Goal: Check status: Check status

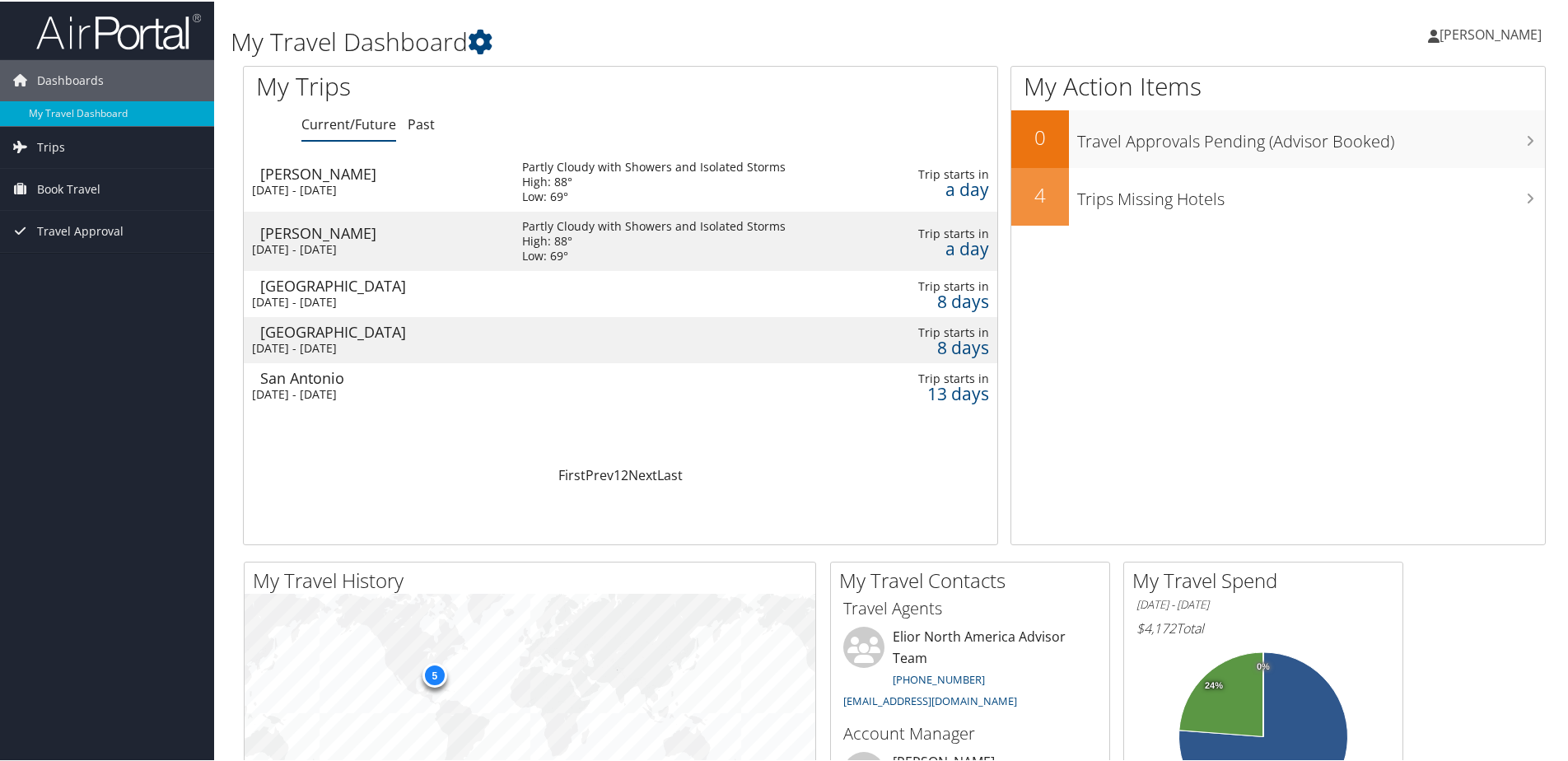
click at [293, 280] on div "Birmingham" at bounding box center [383, 283] width 245 height 15
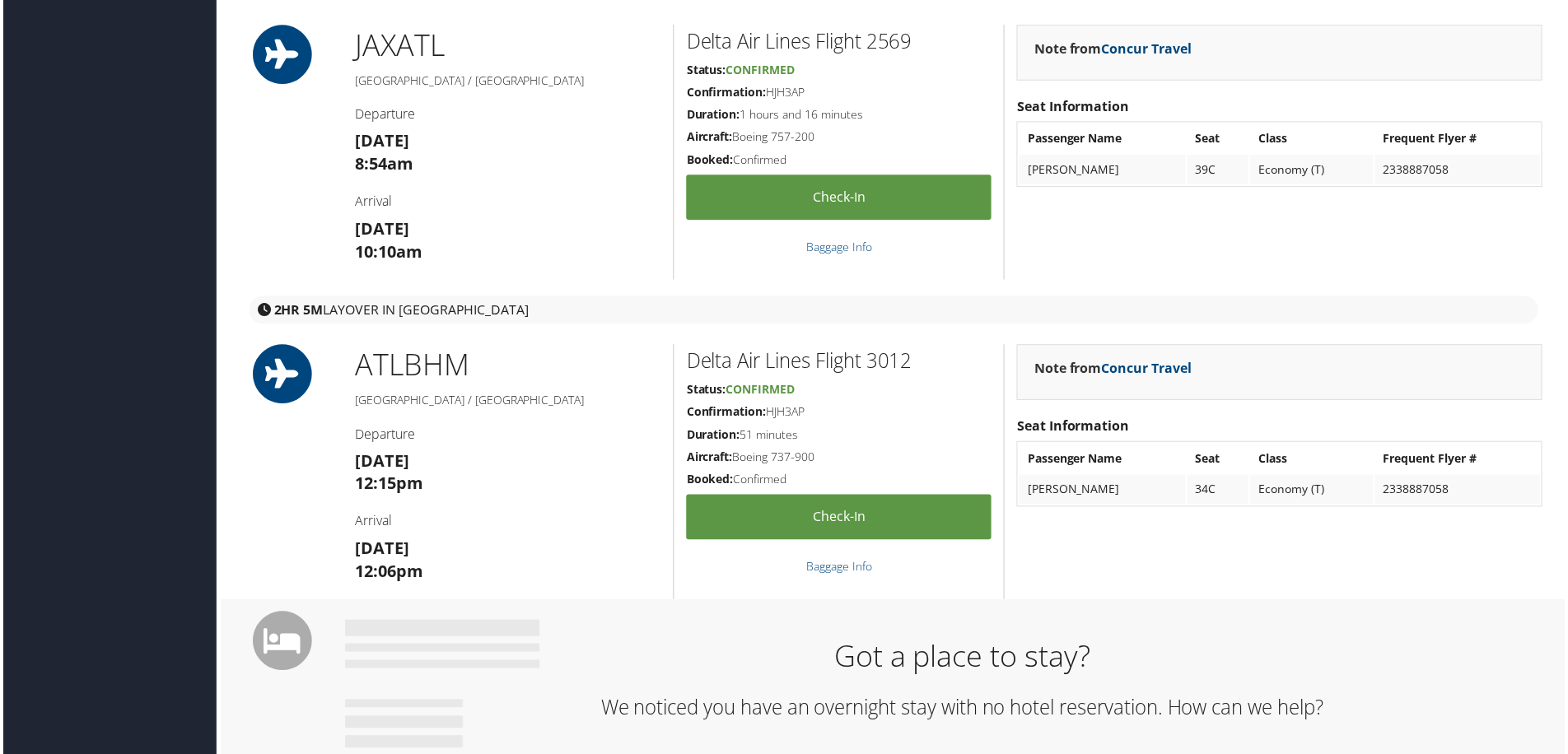
scroll to position [501, 0]
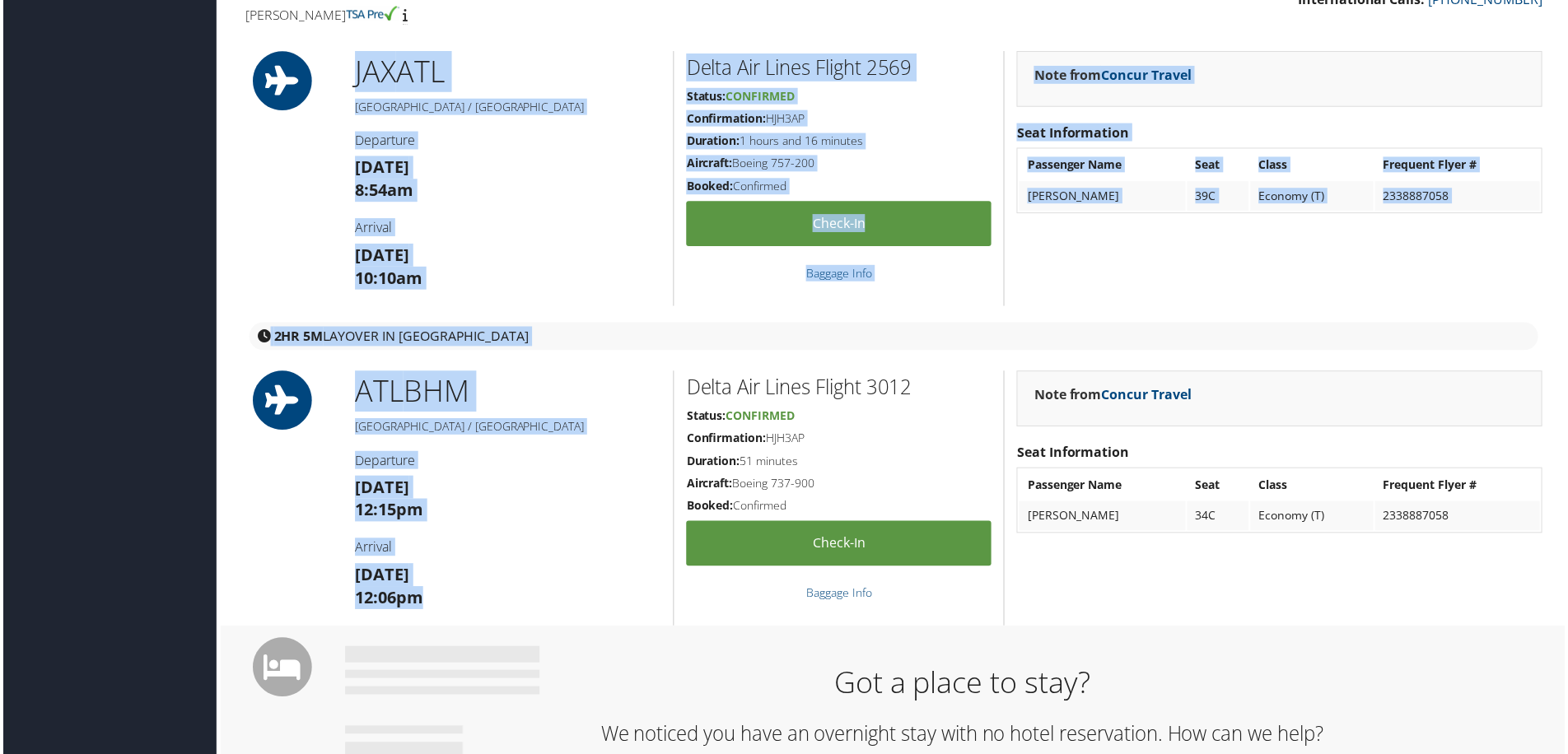
drag, startPoint x: 339, startPoint y: 59, endPoint x: 483, endPoint y: 596, distance: 556.0
drag, startPoint x: 483, startPoint y: 596, endPoint x: 416, endPoint y: 383, distance: 223.3
copy div "JAX ATL Jacksonville / Atlanta Departure Wed 15 Oct 8:54am Arrival Wed 15 Oct 1…"
click at [565, 173] on h3 "Wed 15 Oct 8:54am" at bounding box center [507, 179] width 307 height 46
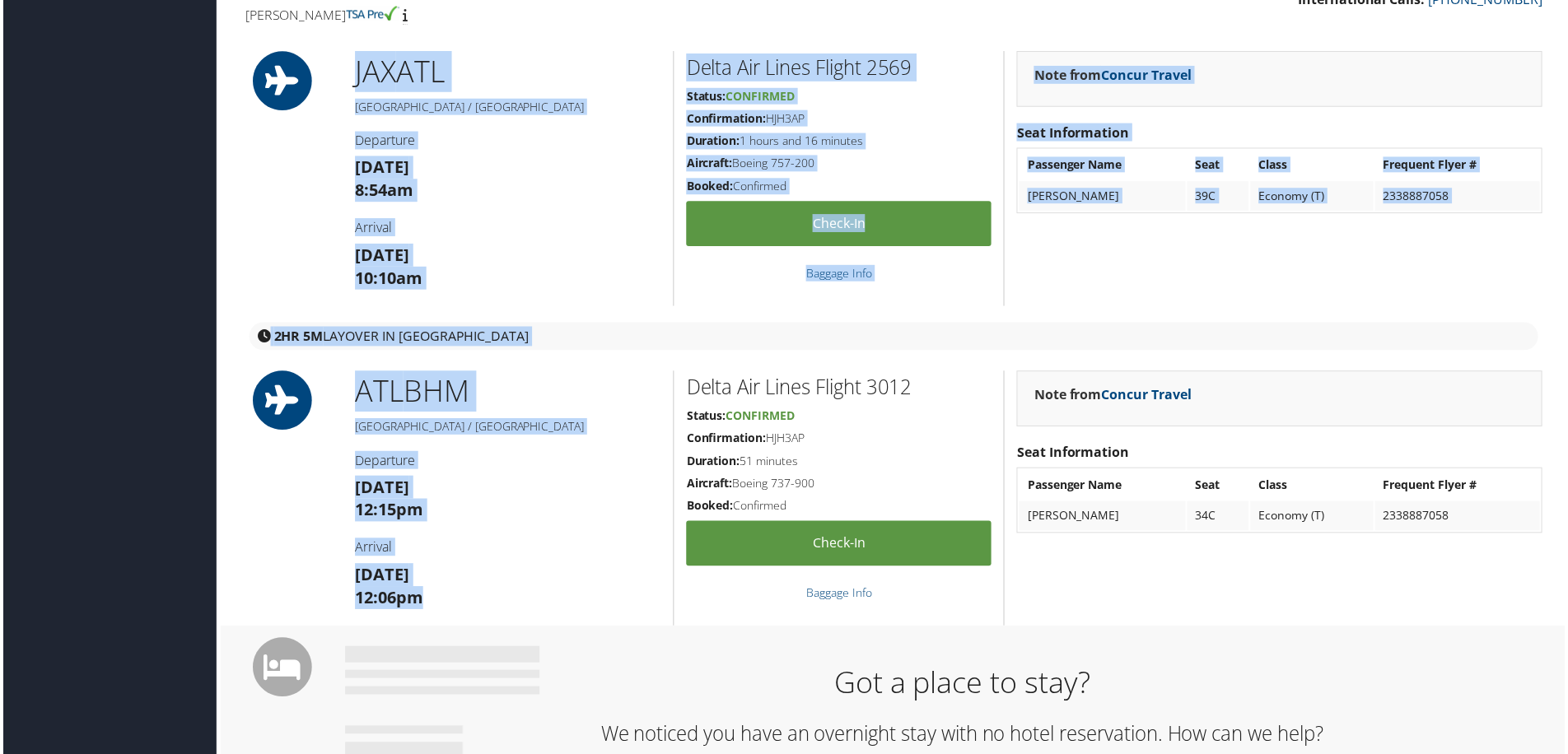
click at [1275, 259] on div "Note from Concur Travel Seat Information Passenger Name Seat Class Frequent Fly…" at bounding box center [1281, 179] width 554 height 256
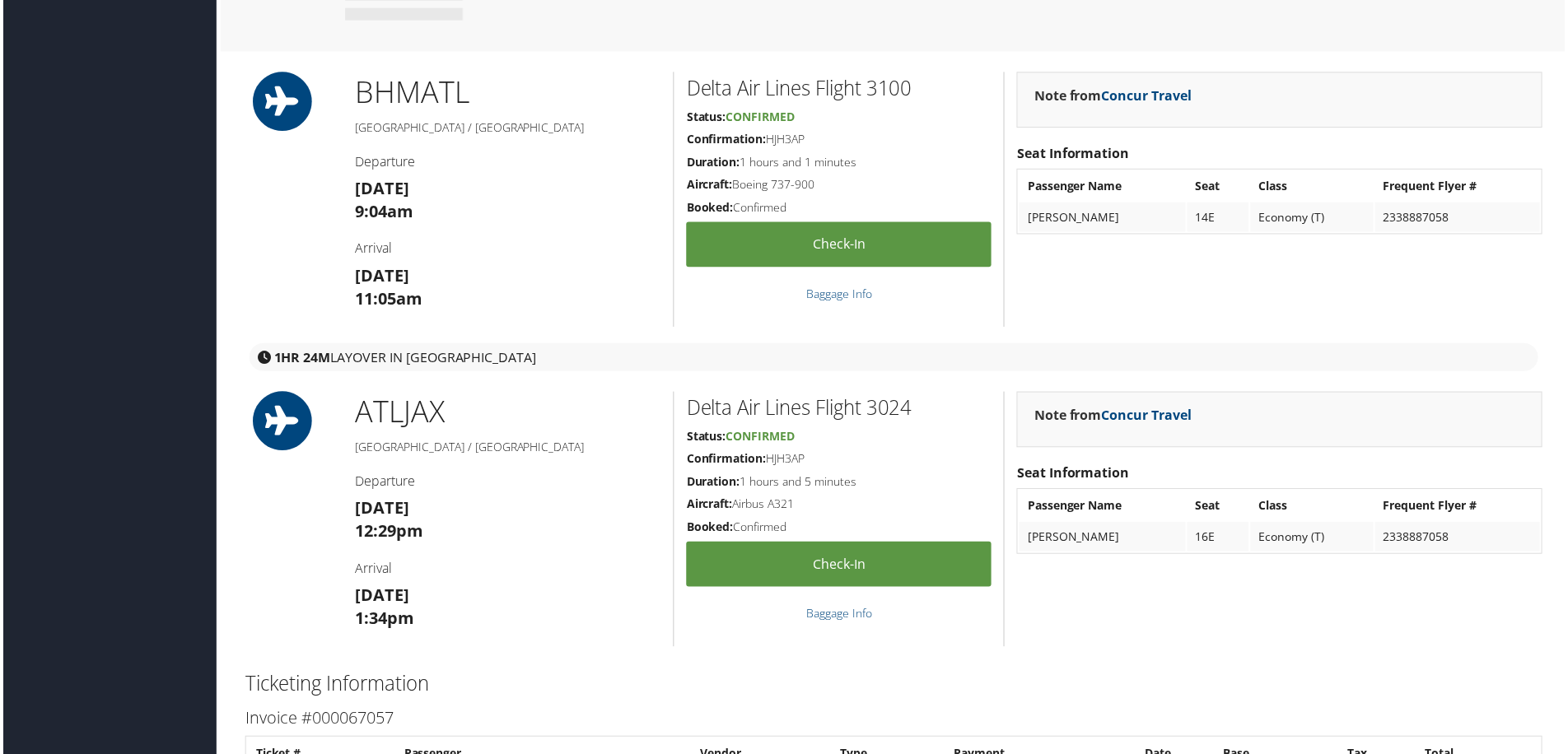
scroll to position [1334, 0]
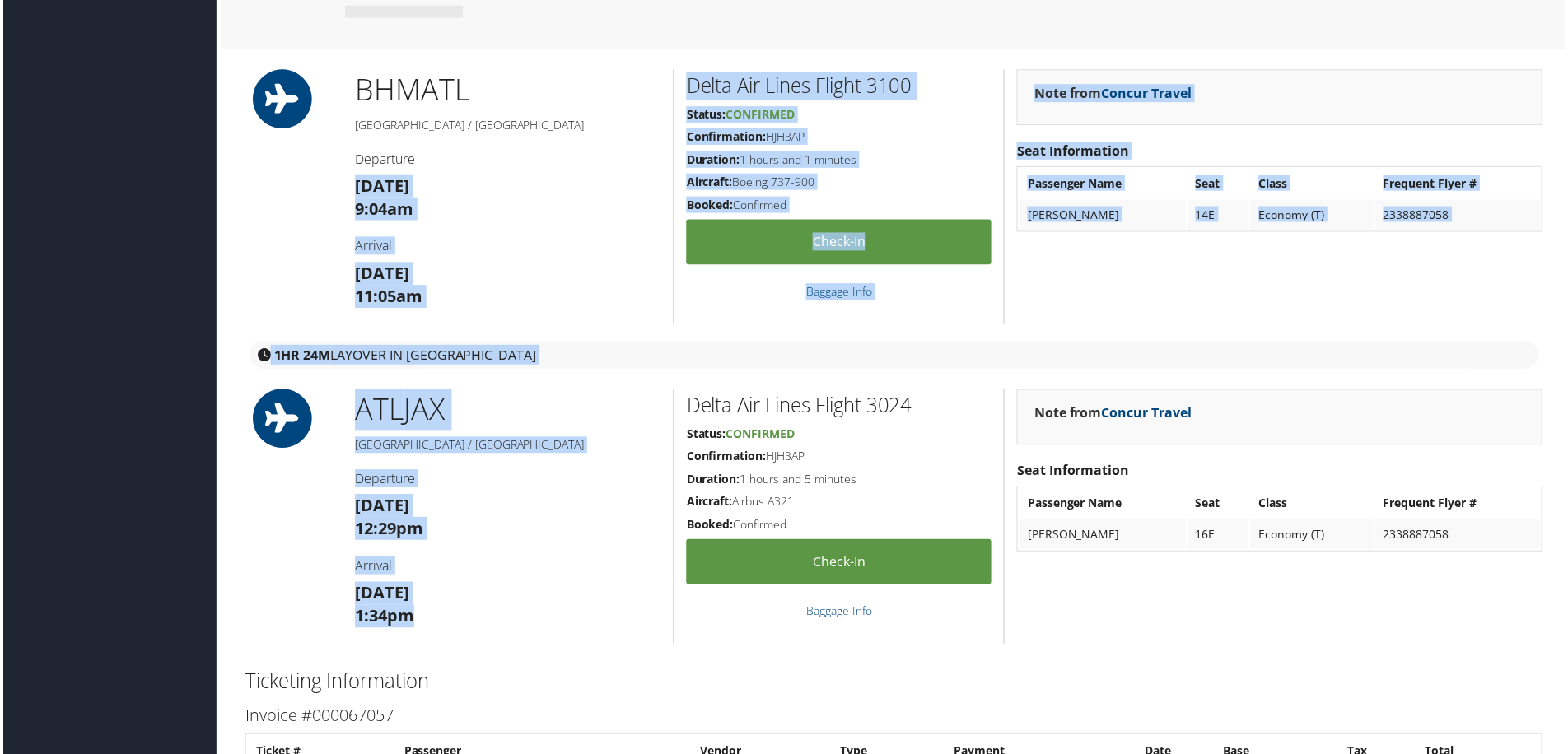
drag, startPoint x: 351, startPoint y: 179, endPoint x: 448, endPoint y: 619, distance: 450.6
click at [448, 619] on div "86384189 Jacksonville, FL Birmingham, AL Wed 15 Oct 2025 - Thu 16 Oct 2025 DMYG…" at bounding box center [893, 20] width 1327 height 2604
drag, startPoint x: 448, startPoint y: 619, endPoint x: 421, endPoint y: 414, distance: 206.8
copy div "Thu 16 Oct 9:04am Arrival Thu 16 Oct 11:05am Delta Air Lines Flight 3100 Status…"
click at [634, 185] on h3 "Thu 16 Oct 9:04am" at bounding box center [507, 198] width 307 height 46
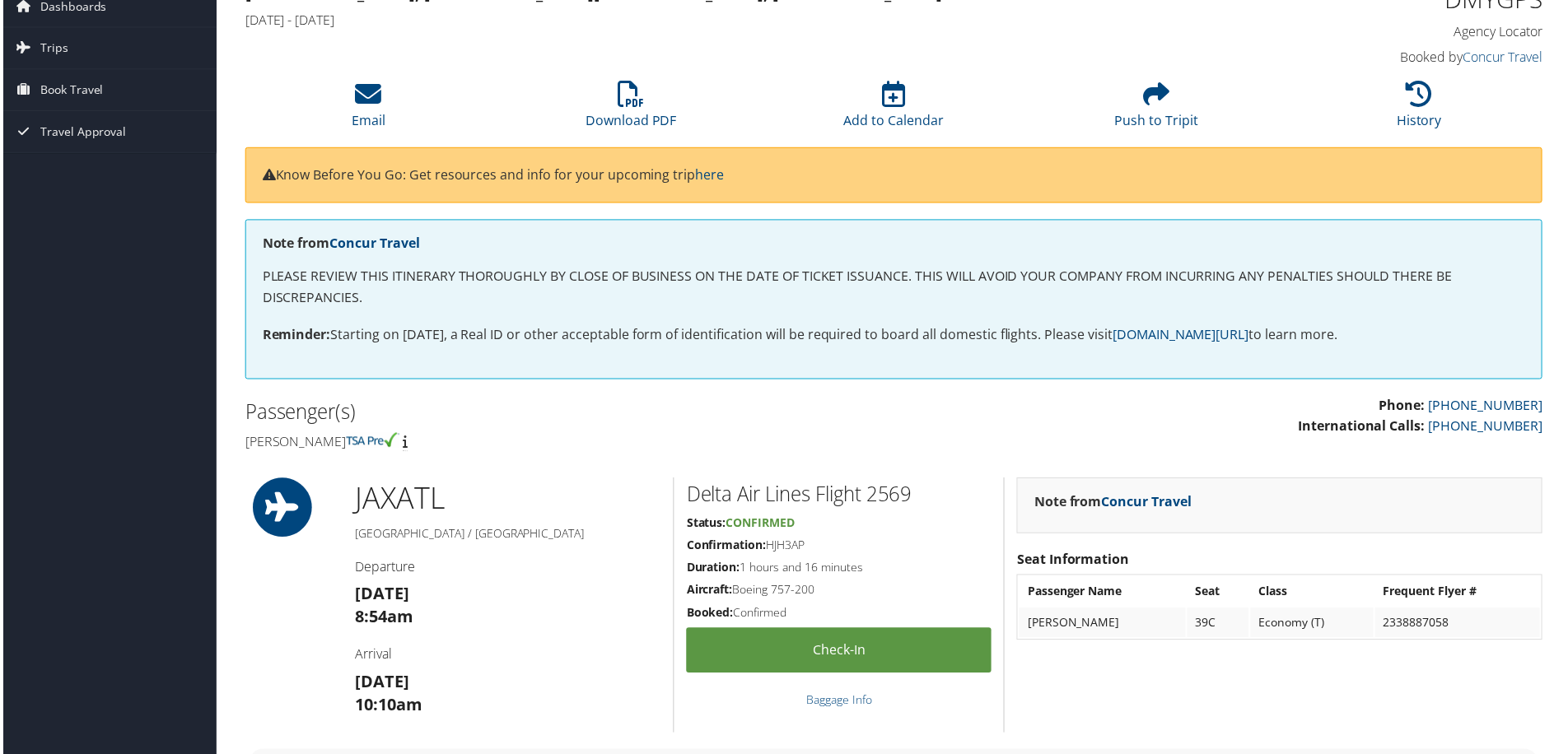
scroll to position [0, 0]
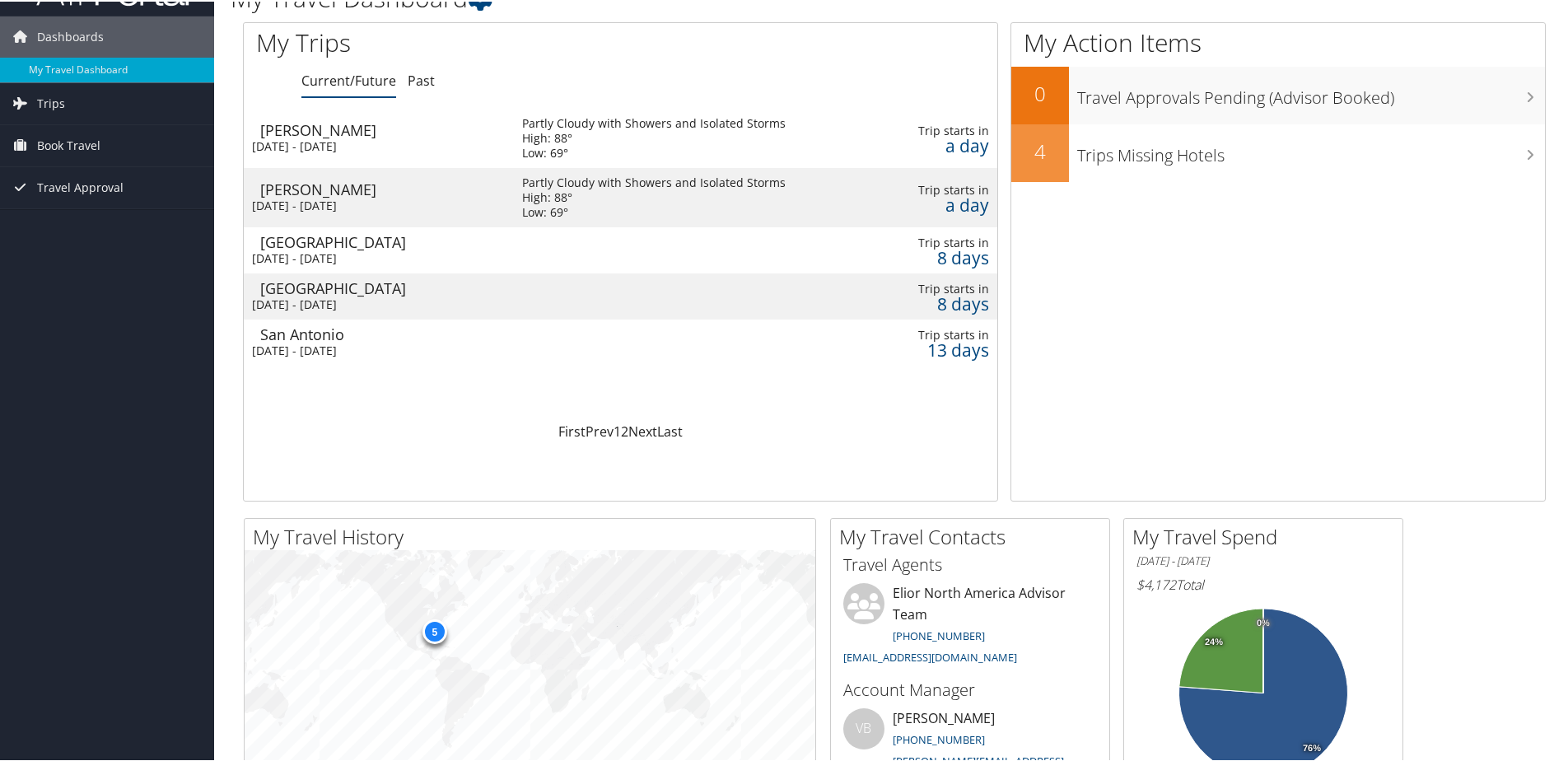
scroll to position [25, 0]
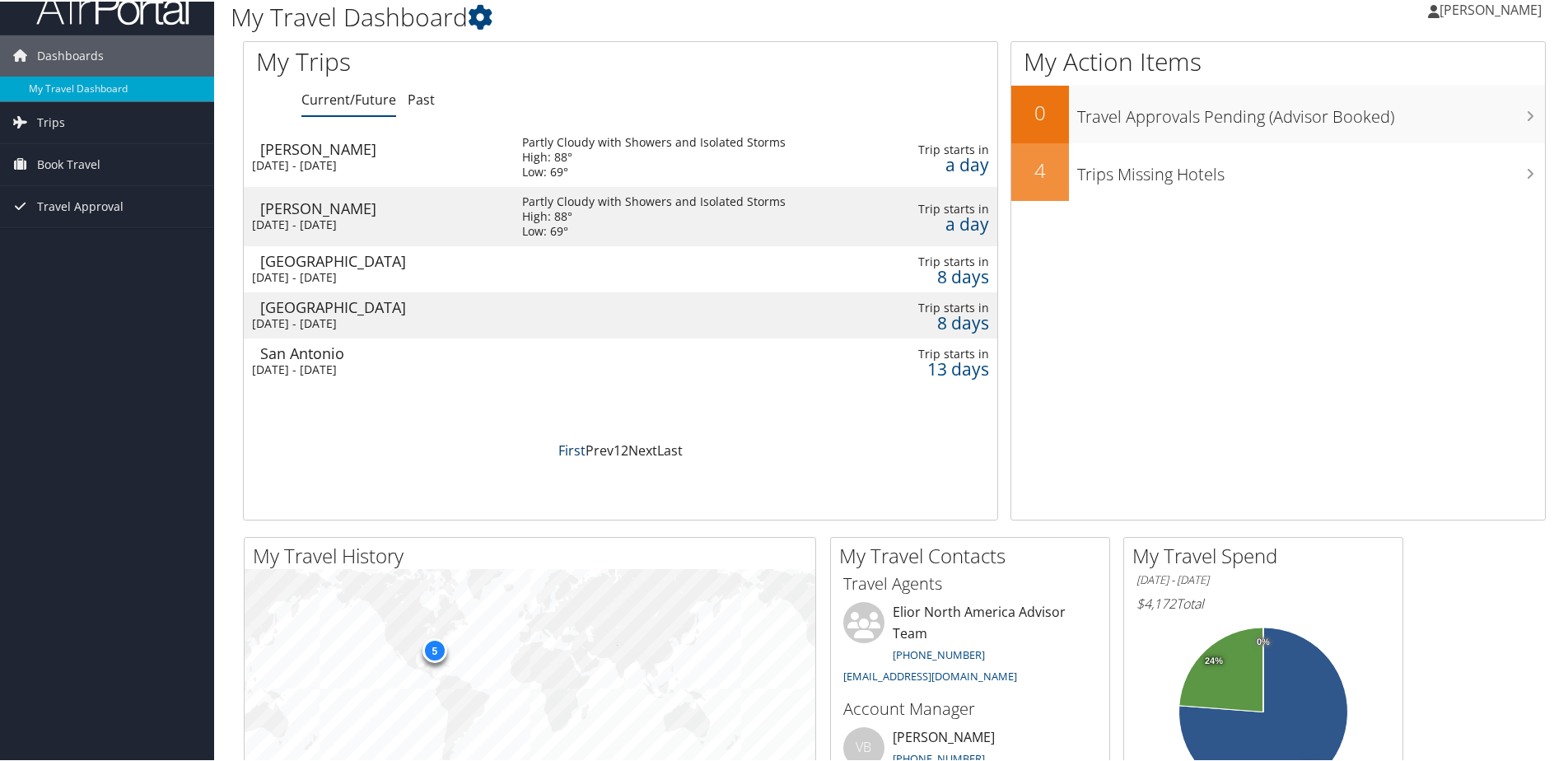
click at [572, 442] on link "First" at bounding box center [573, 448] width 28 height 18
click at [639, 446] on link "Next" at bounding box center [642, 448] width 29 height 18
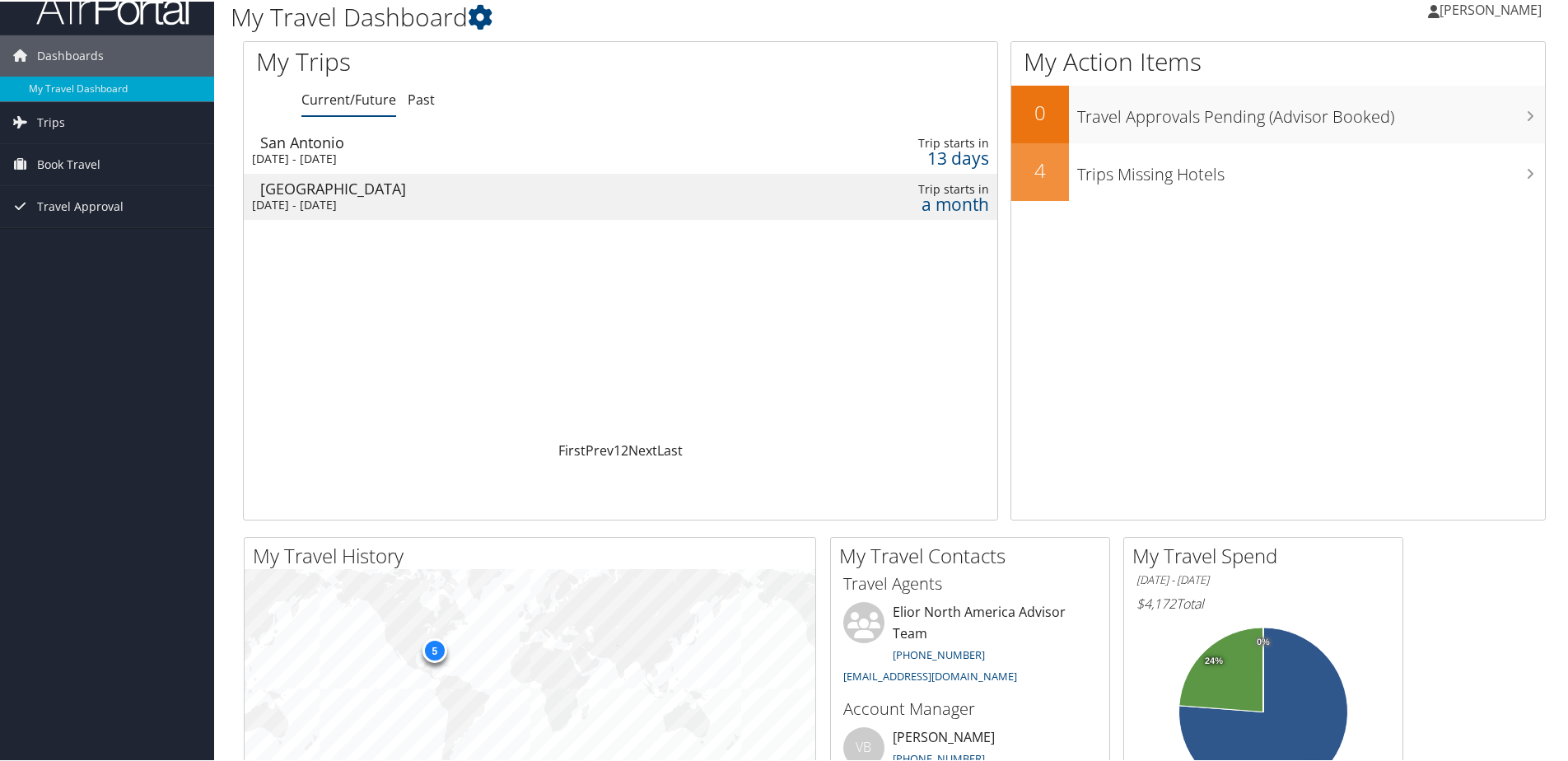
click at [296, 148] on div "San Antonio" at bounding box center [383, 141] width 245 height 15
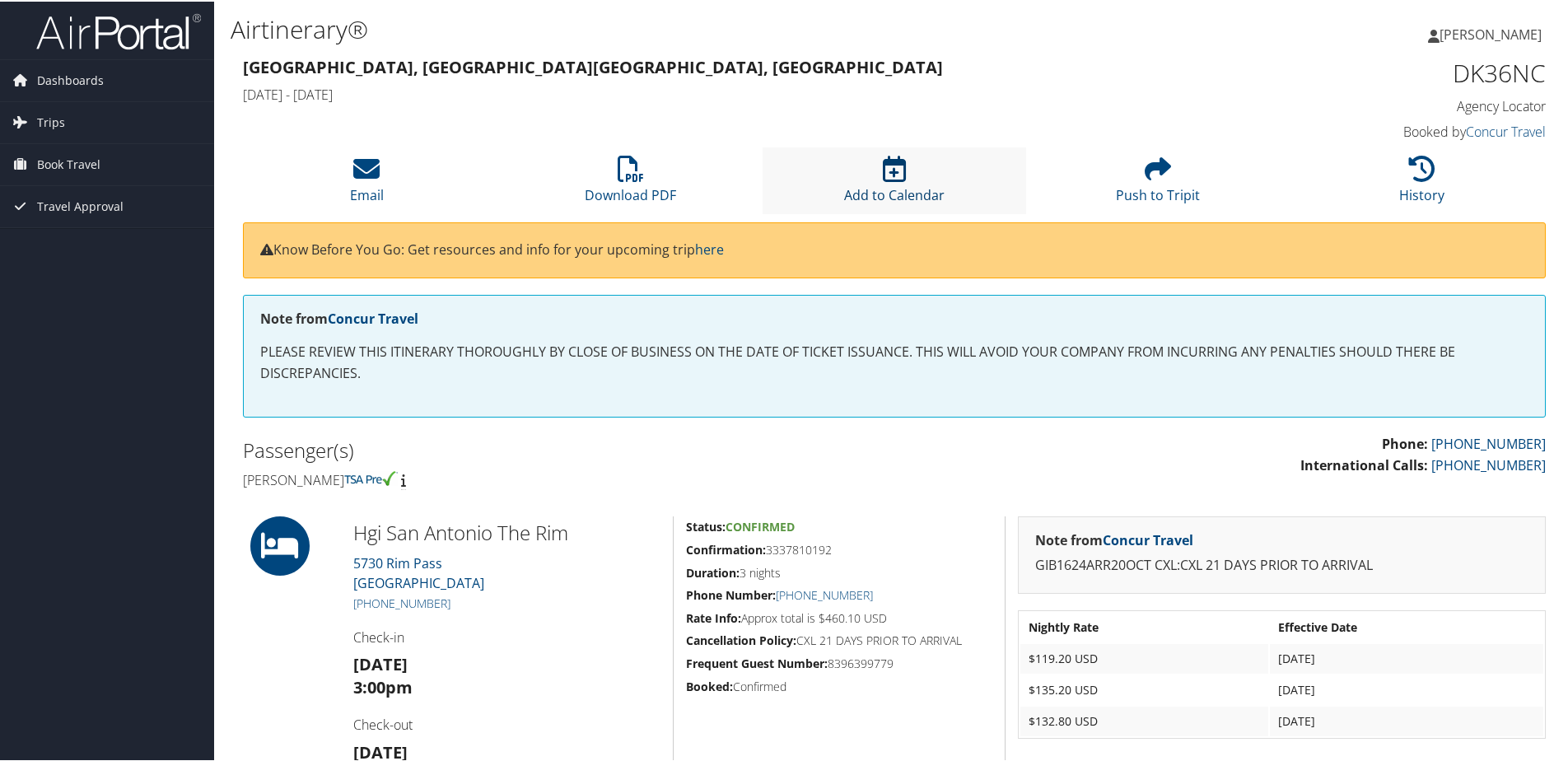
click at [893, 172] on icon at bounding box center [893, 167] width 23 height 27
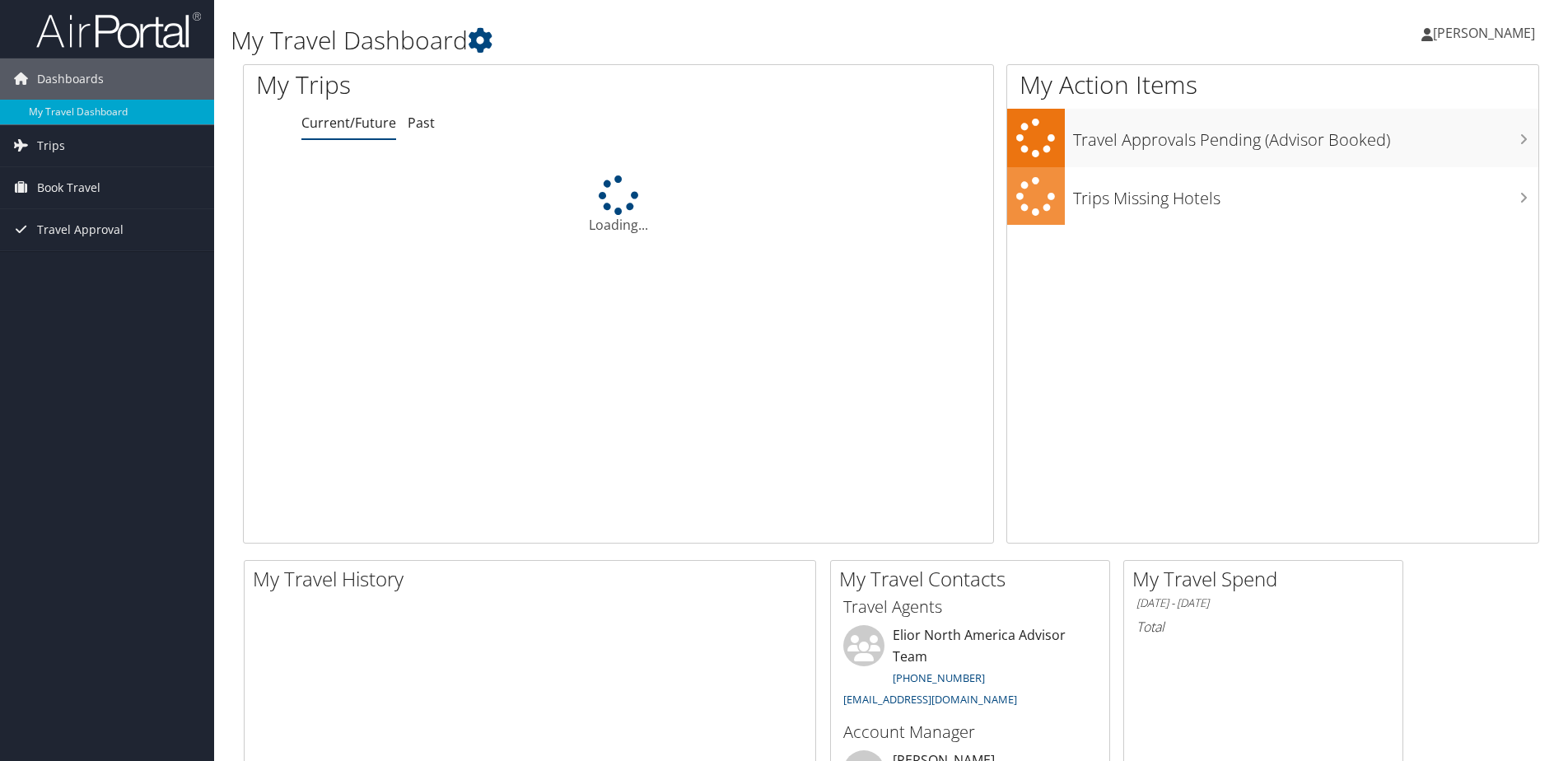
scroll to position [25, 0]
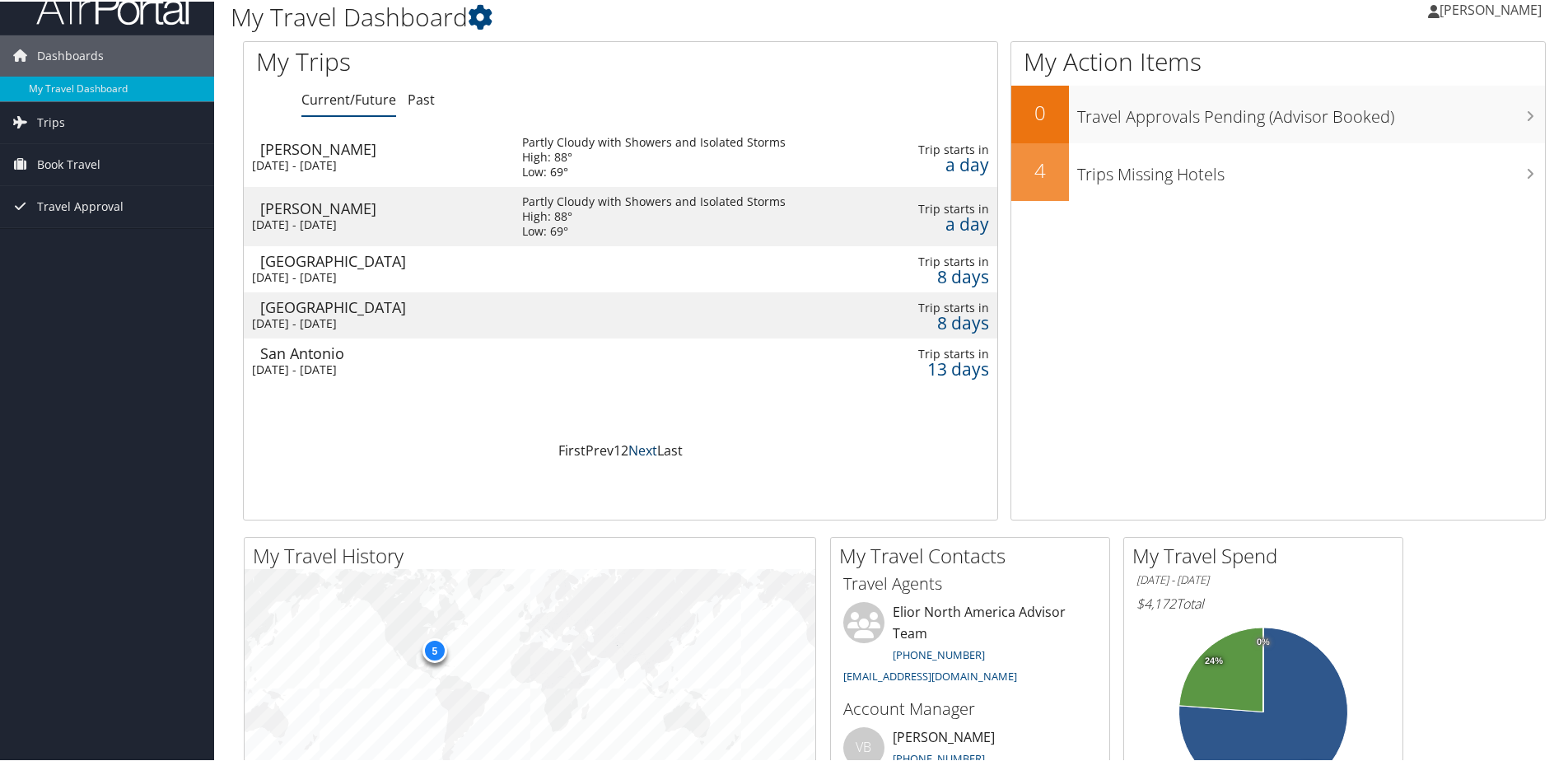
click at [636, 447] on link "Next" at bounding box center [642, 448] width 29 height 18
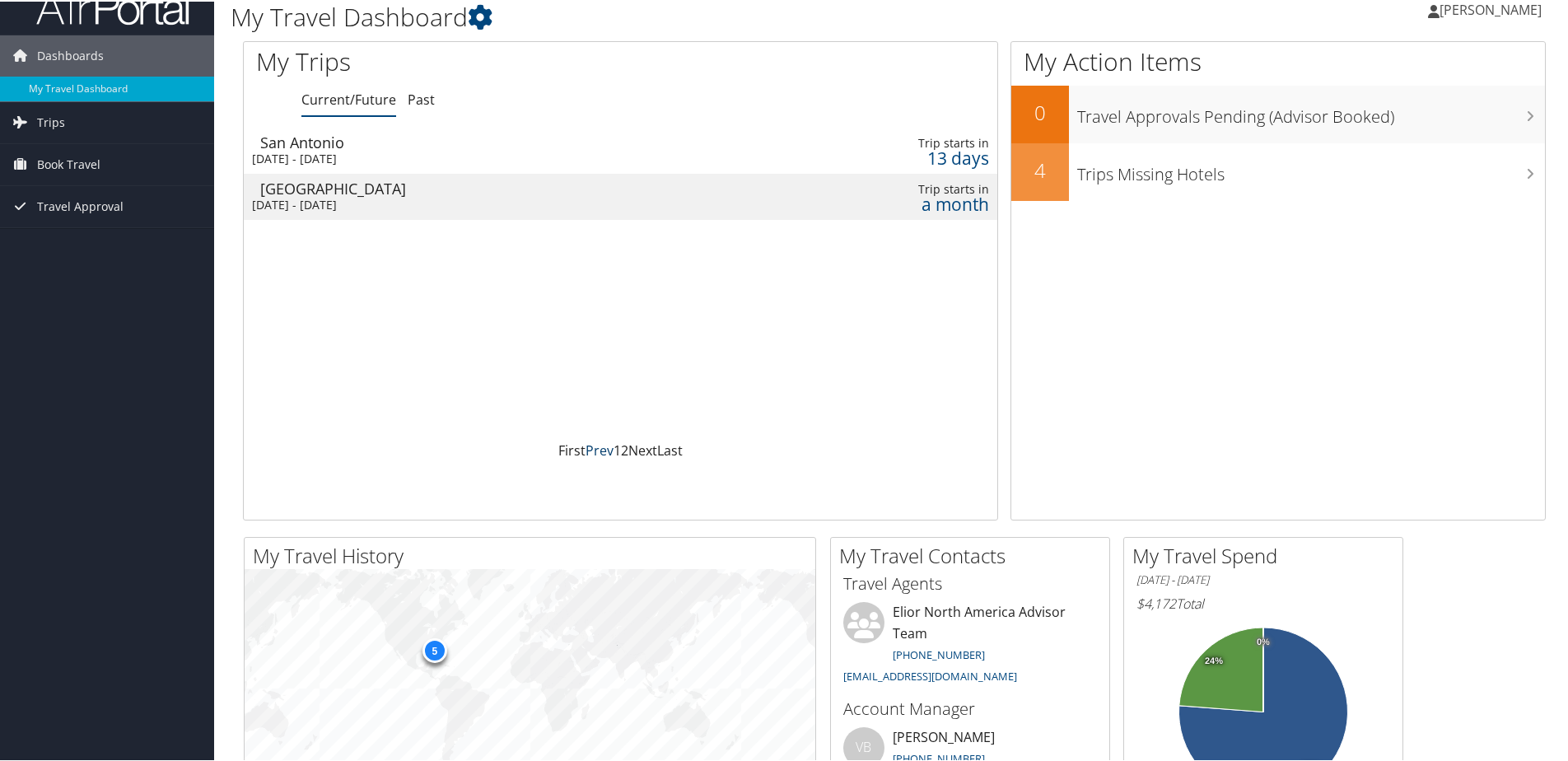
click at [598, 447] on link "Prev" at bounding box center [599, 448] width 28 height 18
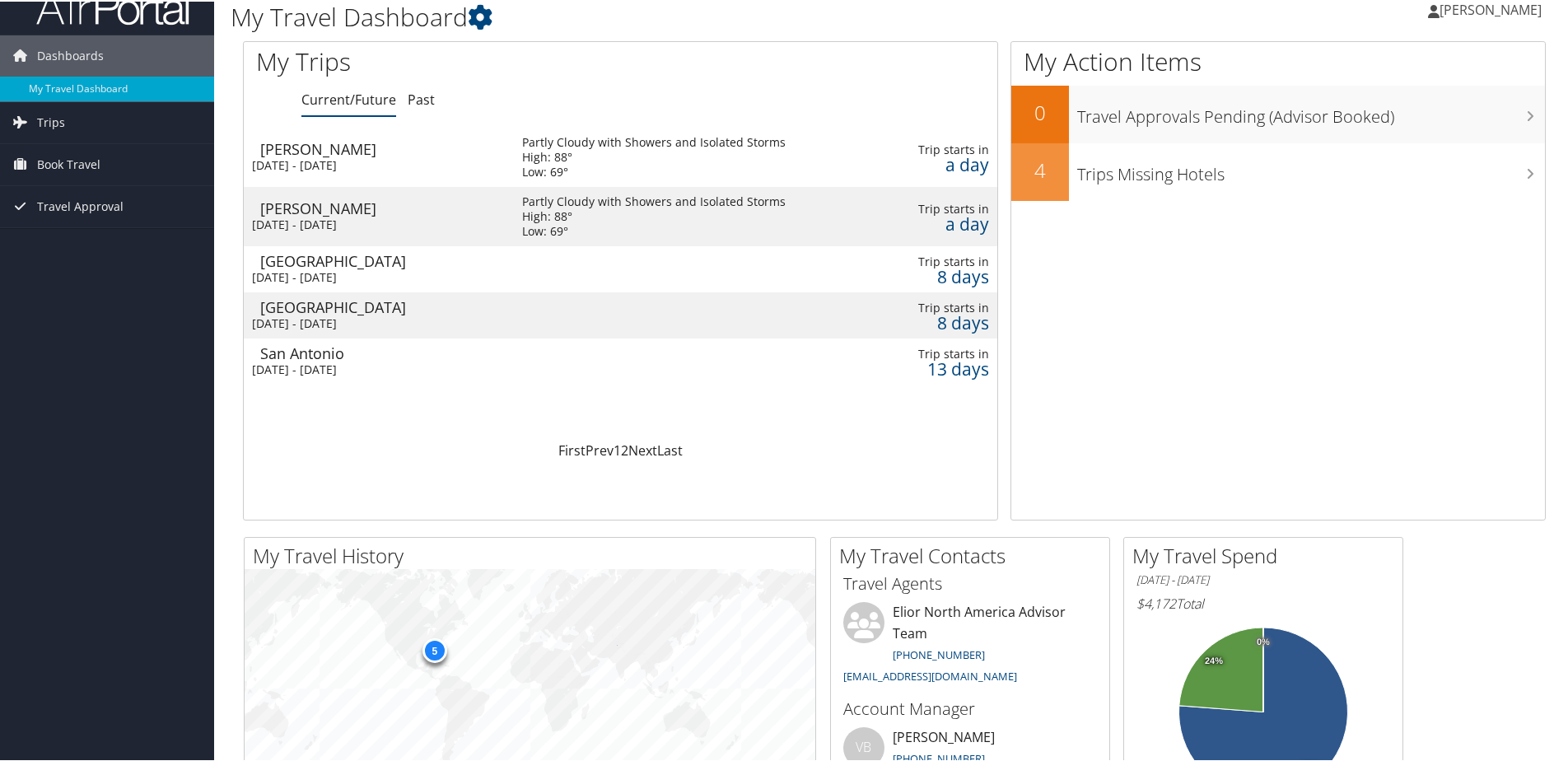
click at [392, 361] on div "Mon 20 Oct 2025 - Thu 23 Oct 2025" at bounding box center [374, 368] width 245 height 15
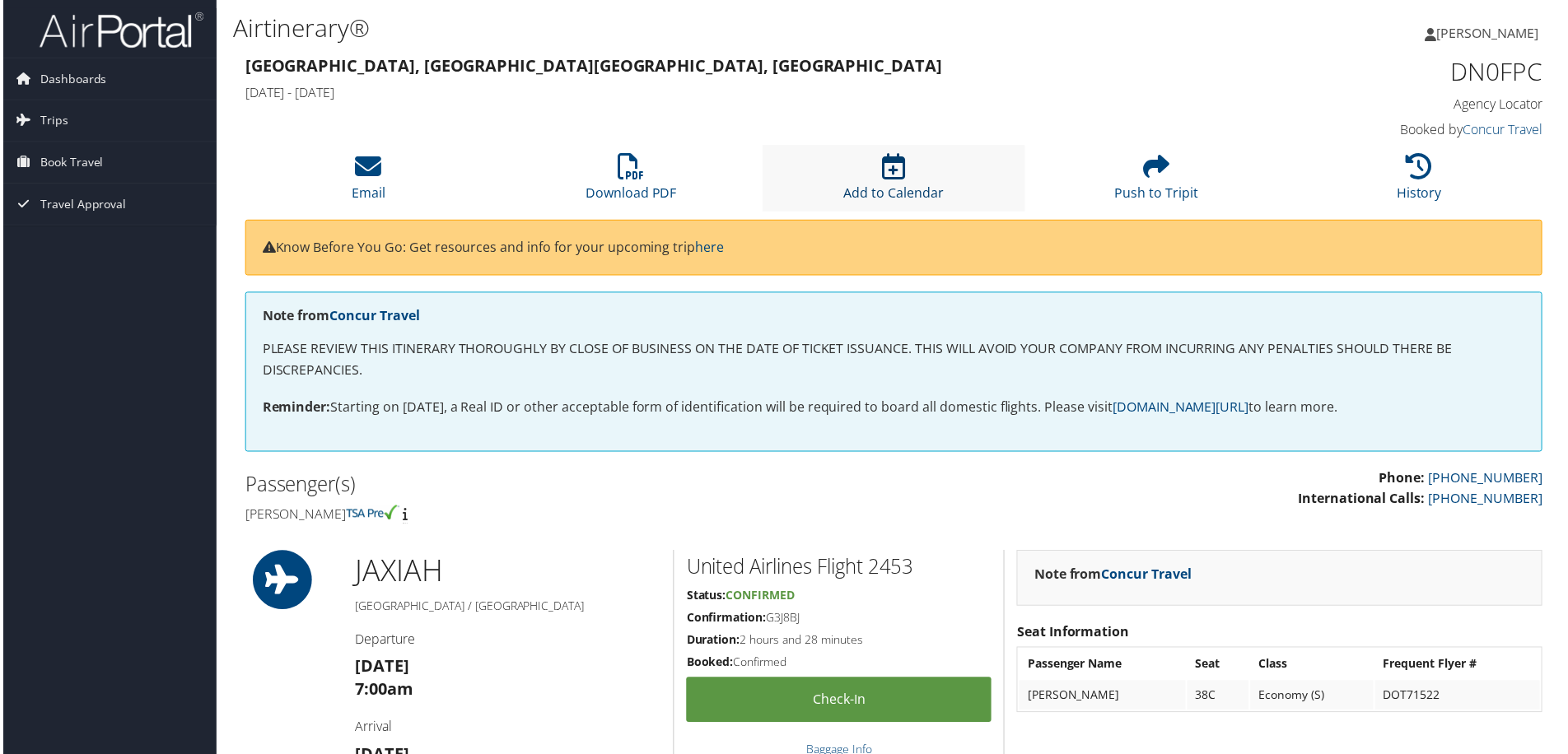
click at [887, 167] on icon at bounding box center [893, 167] width 23 height 27
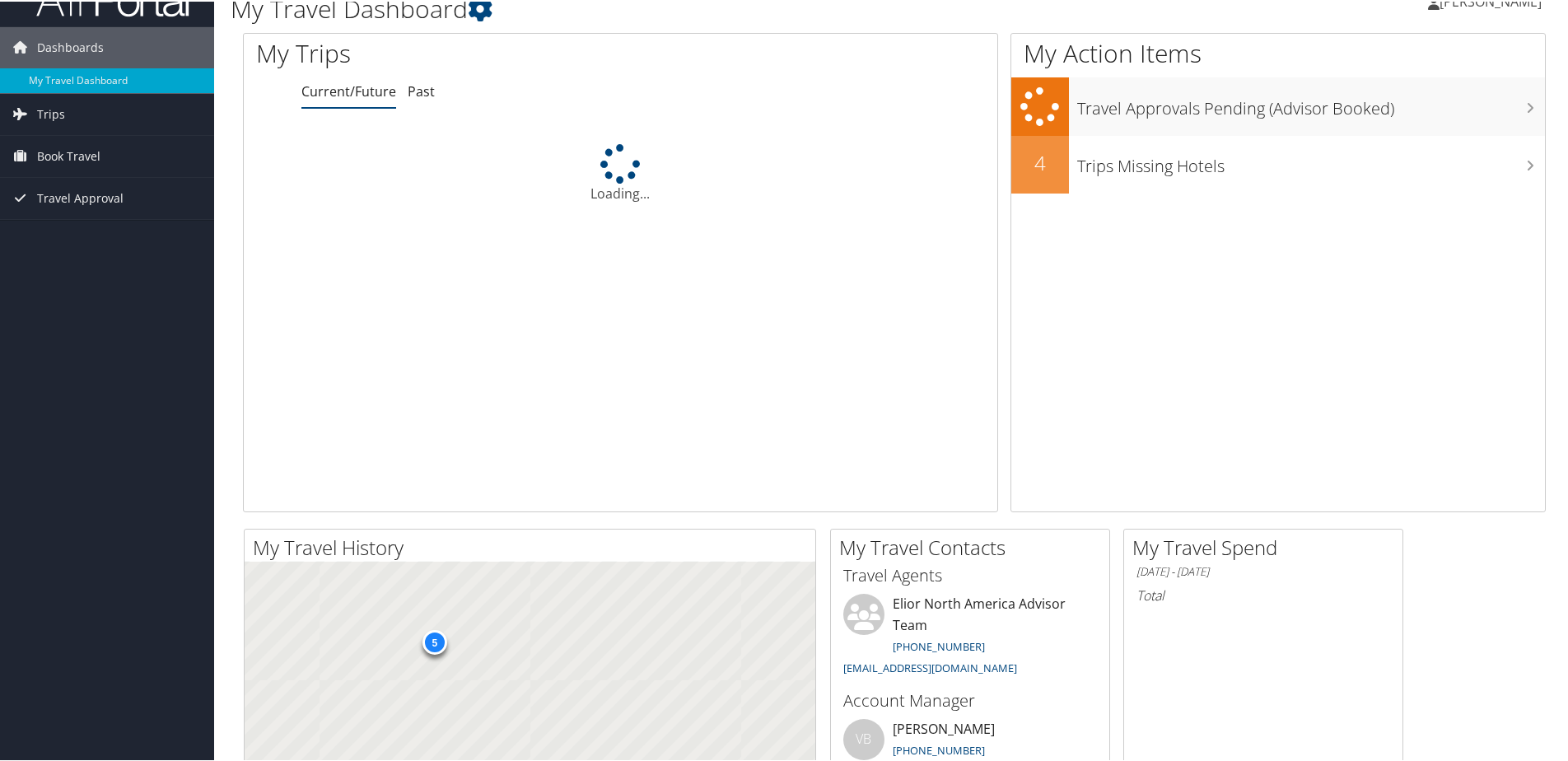
scroll to position [25, 0]
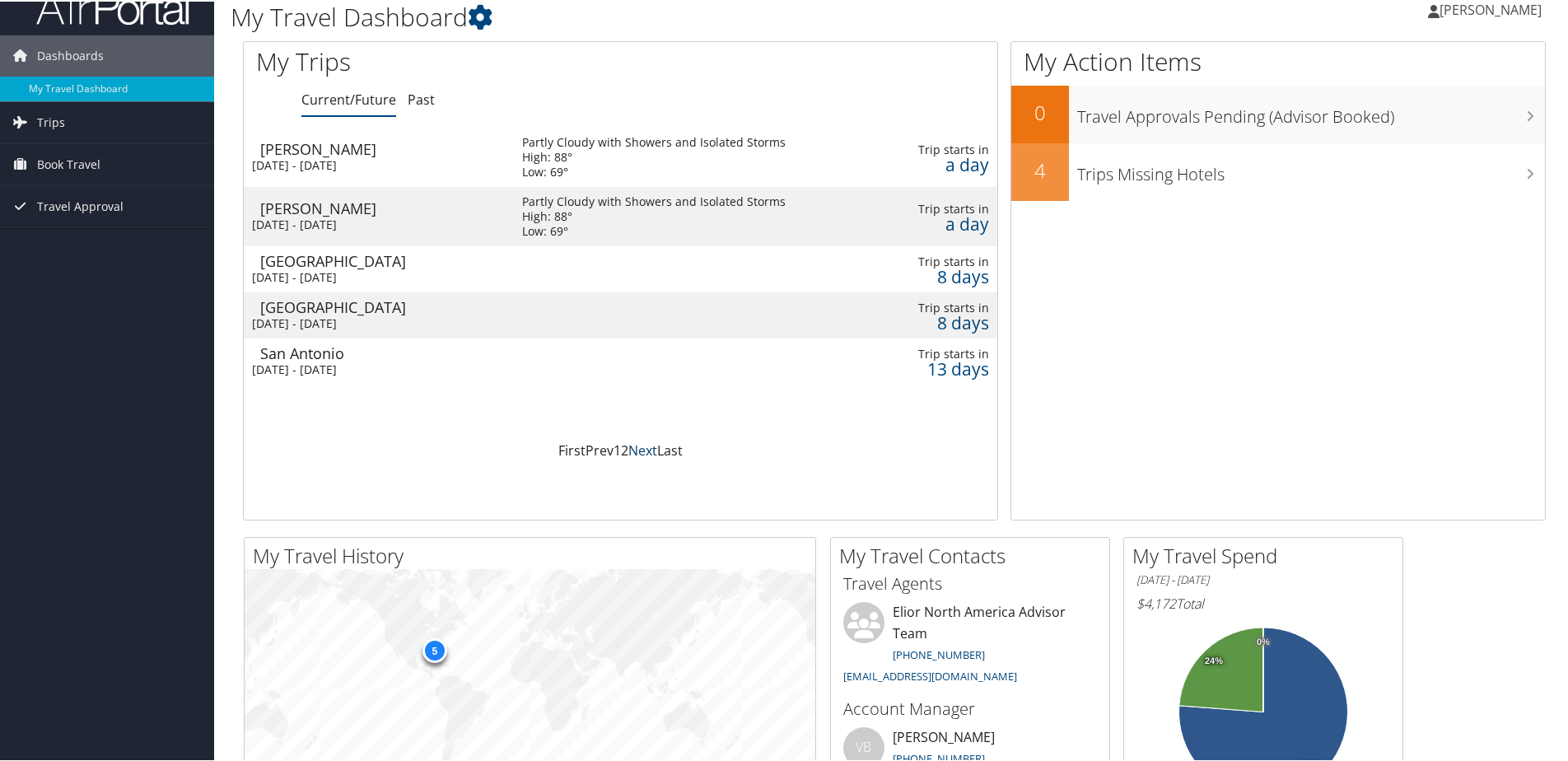
click at [644, 447] on link "Next" at bounding box center [642, 448] width 29 height 18
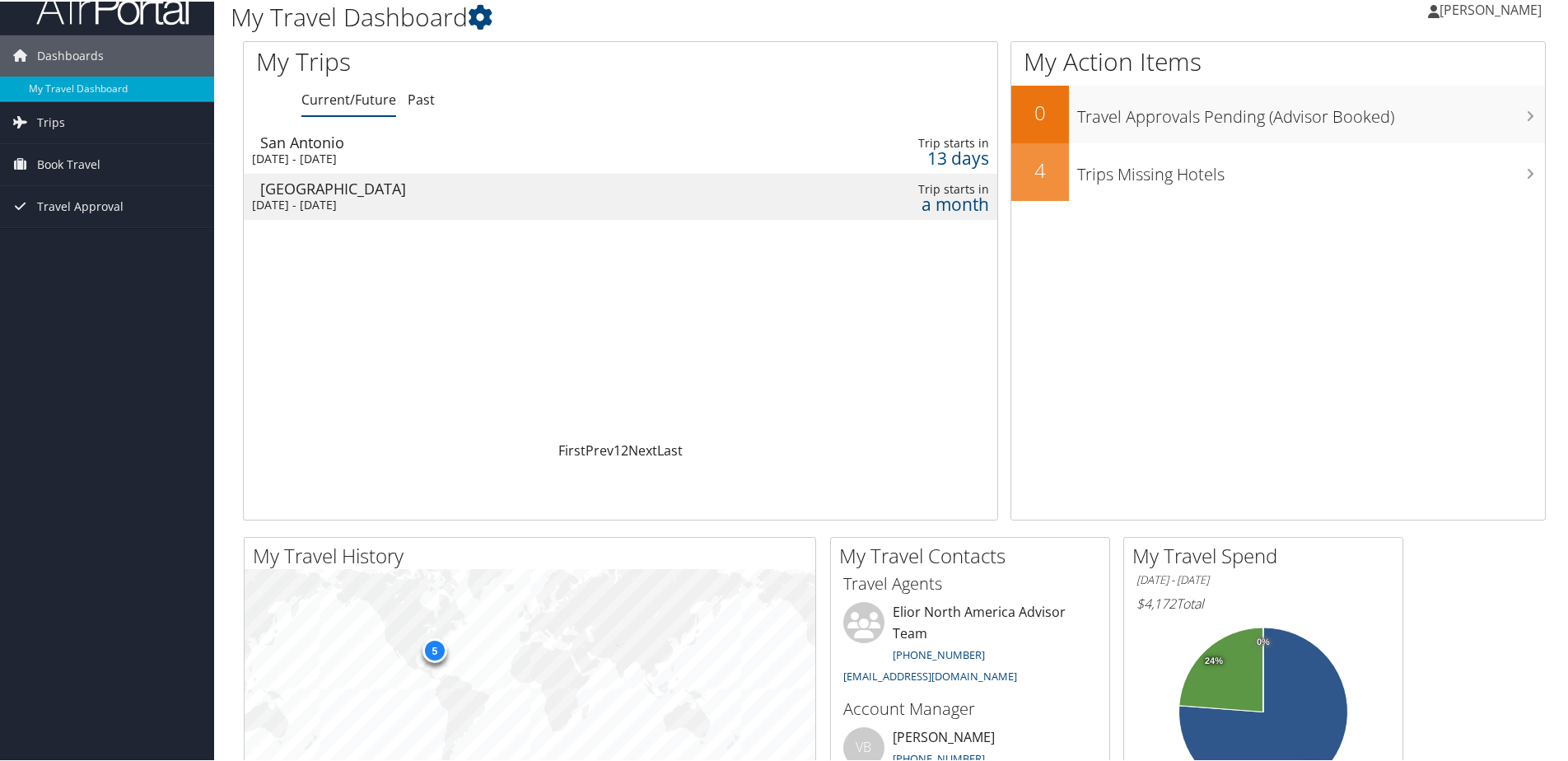
click at [337, 199] on div "[DATE] - [DATE]" at bounding box center [374, 203] width 245 height 15
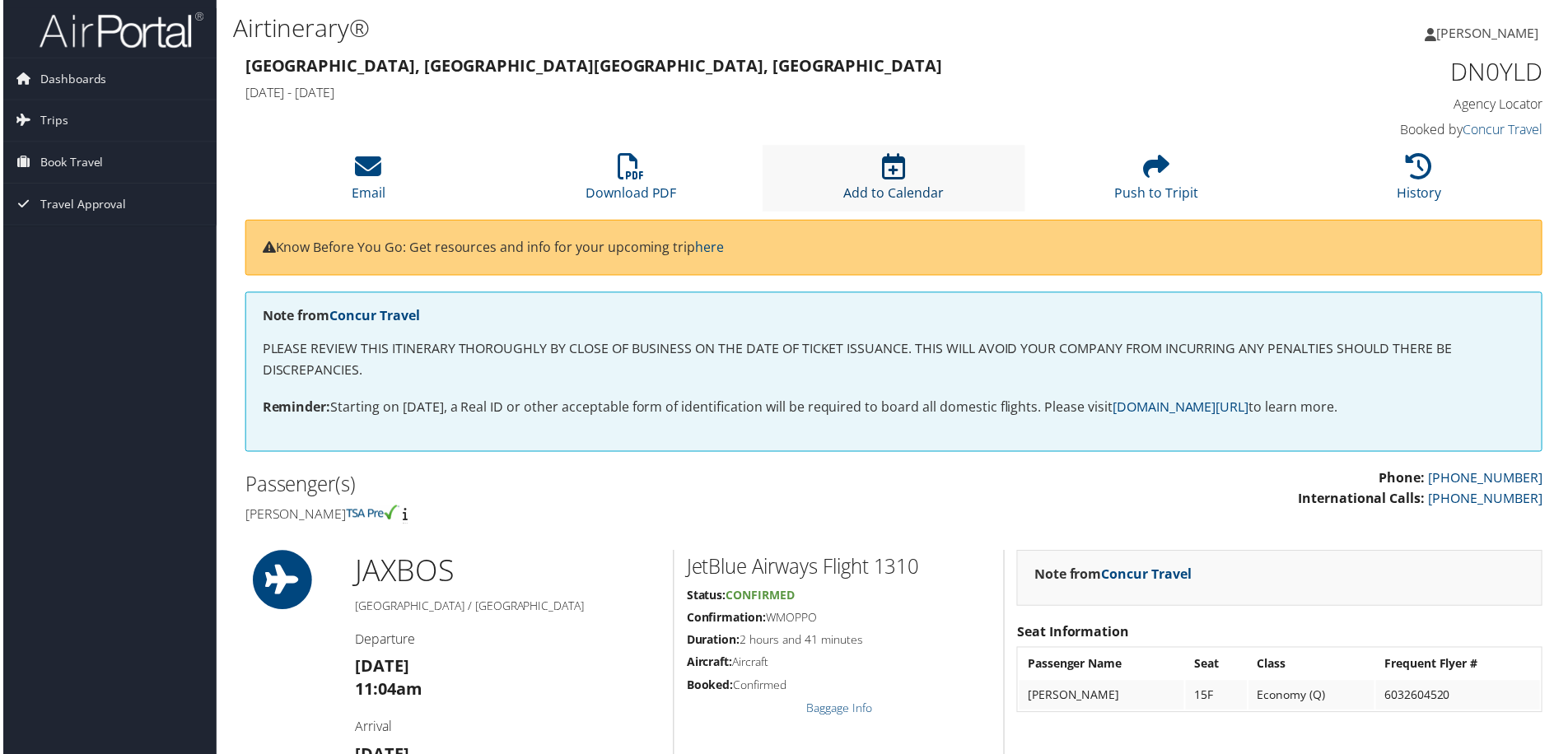
click at [882, 171] on icon at bounding box center [893, 167] width 23 height 27
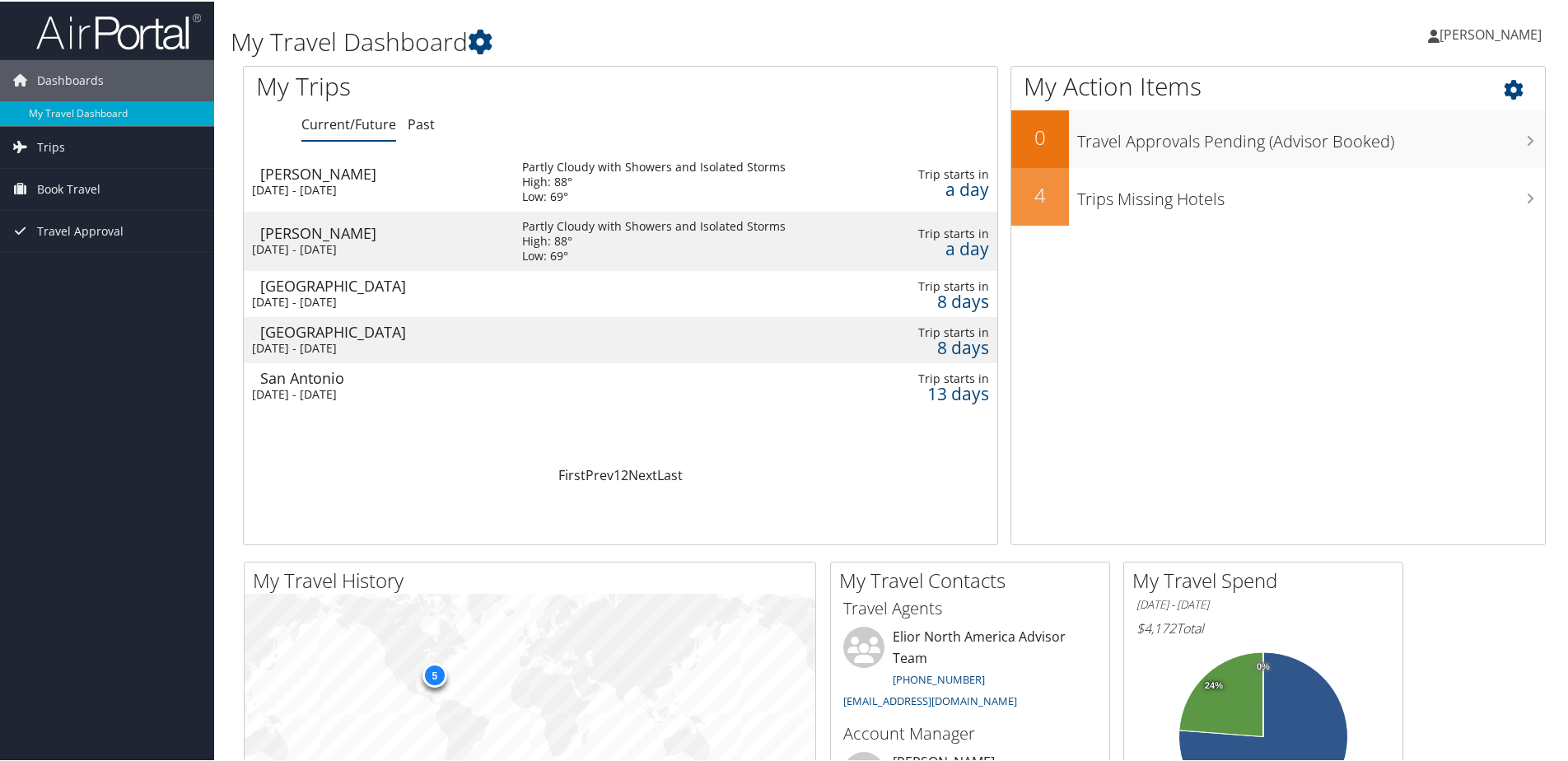
click at [1133, 314] on div "My Action Items 0 Travel Approvals Pending (Advisor Booked) 4 Trips Missing Hot…" at bounding box center [1278, 303] width 535 height 479
click at [70, 74] on span "Dashboards" at bounding box center [71, 79] width 67 height 41
